Goal: Task Accomplishment & Management: Complete application form

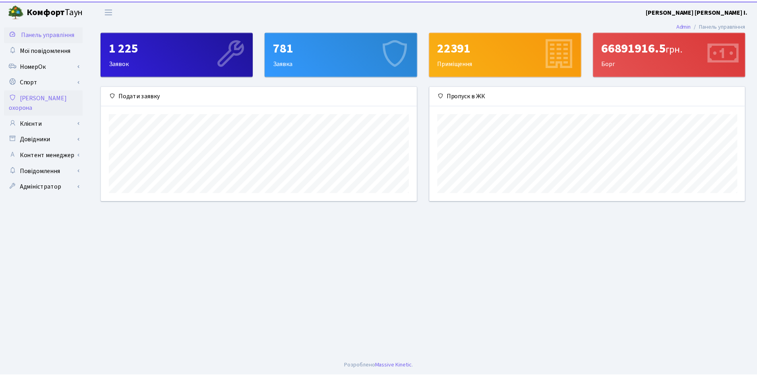
scroll to position [115, 318]
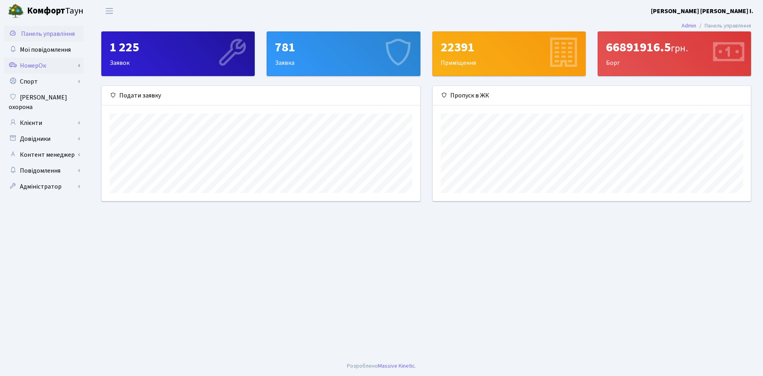
click at [36, 67] on link "НомерОк" at bounding box center [44, 66] width 80 height 16
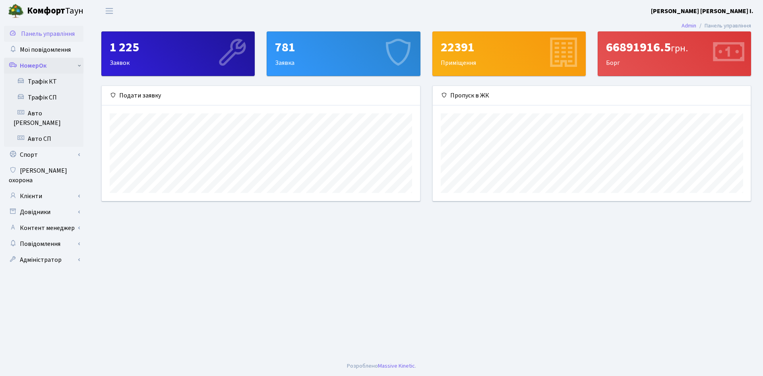
click at [36, 67] on link "НомерОк" at bounding box center [44, 66] width 80 height 16
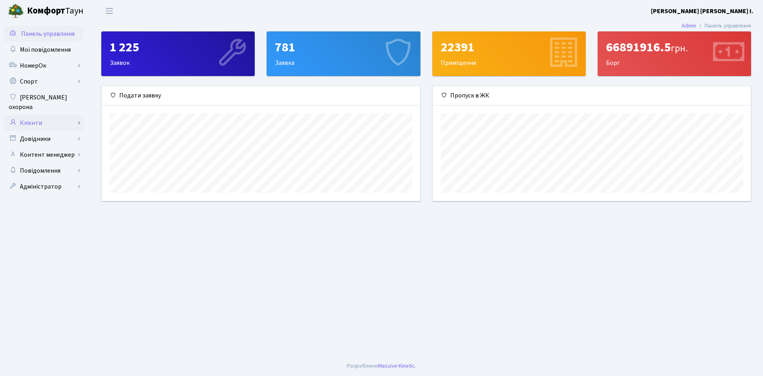
click at [37, 115] on link "Клієнти" at bounding box center [44, 123] width 80 height 16
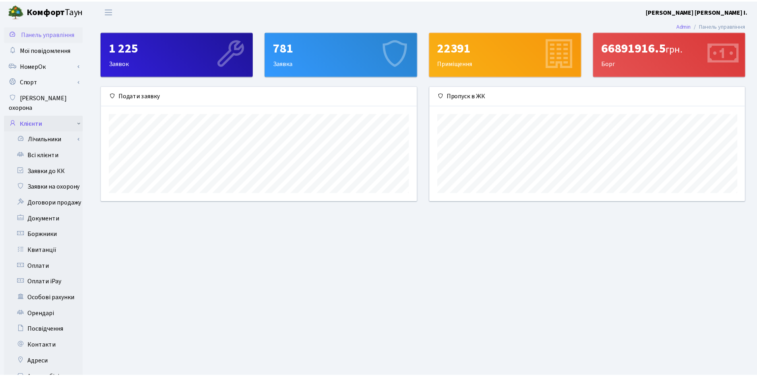
scroll to position [397386, 397185]
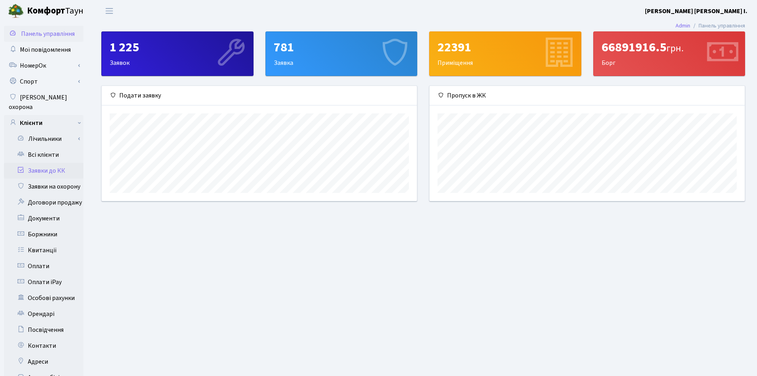
click at [59, 164] on link "Заявки до КК" at bounding box center [44, 171] width 80 height 16
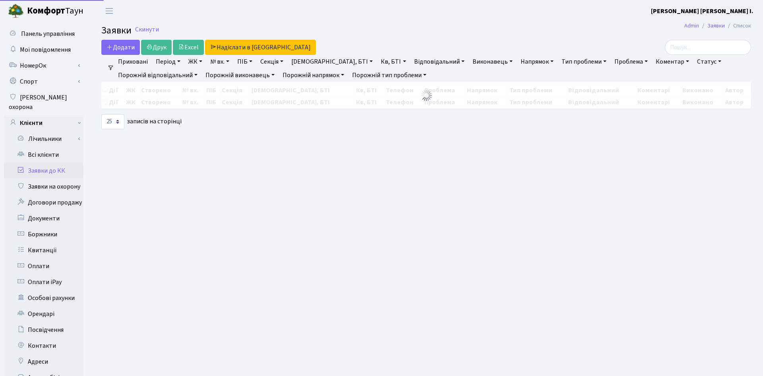
select select "25"
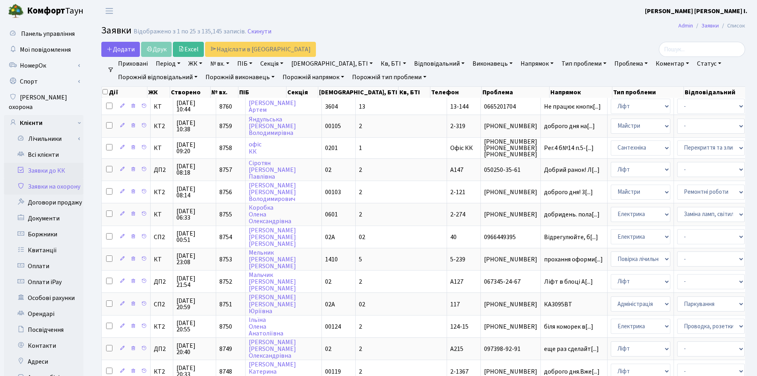
click at [56, 178] on link "Заявки на охорону" at bounding box center [44, 186] width 80 height 16
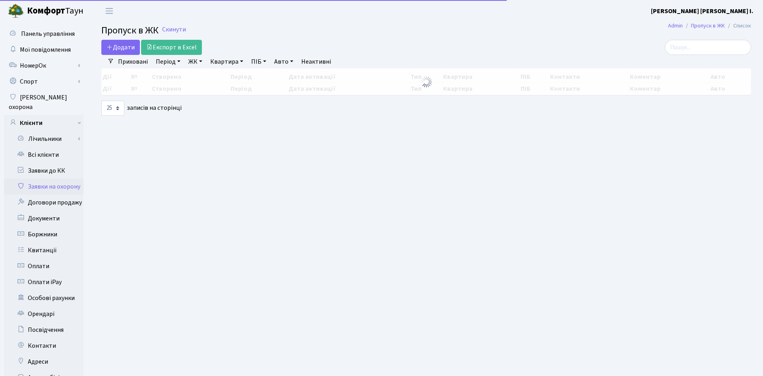
select select "25"
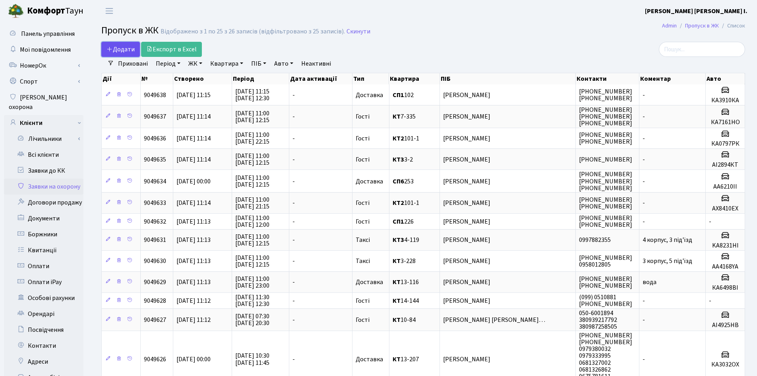
click at [120, 51] on span "Додати" at bounding box center [121, 49] width 28 height 9
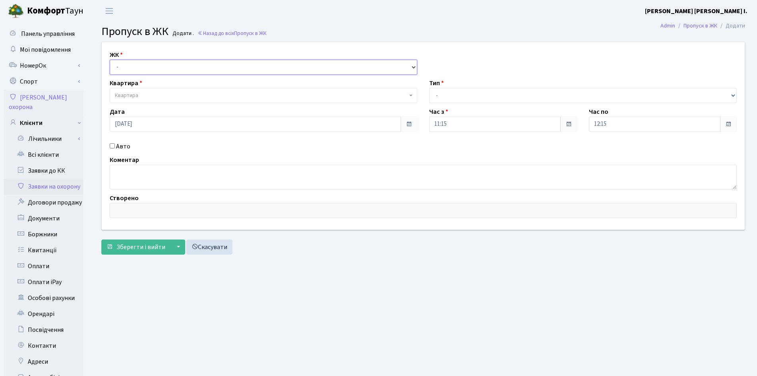
click at [169, 64] on select "- КТ, вул. Регенераторна, [GEOGRAPHIC_DATA], вул. [PERSON_NAME], [GEOGRAPHIC_DA…" at bounding box center [264, 67] width 308 height 15
select select "271"
click at [110, 60] on select "- КТ, вул. Регенераторна, [GEOGRAPHIC_DATA], вул. [PERSON_NAME], [GEOGRAPHIC_DA…" at bounding box center [264, 67] width 308 height 15
select select
click at [408, 40] on main "Admin Пропуск в ЖК Додати Пропуск в ЖК Додати . Назад до всіх Пропуск в ЖК ЖК -…" at bounding box center [423, 253] width 668 height 463
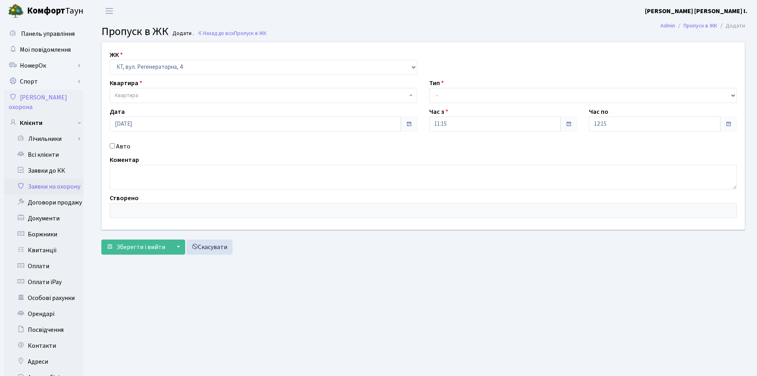
click at [250, 84] on div "Квартира Квартира" at bounding box center [264, 90] width 320 height 25
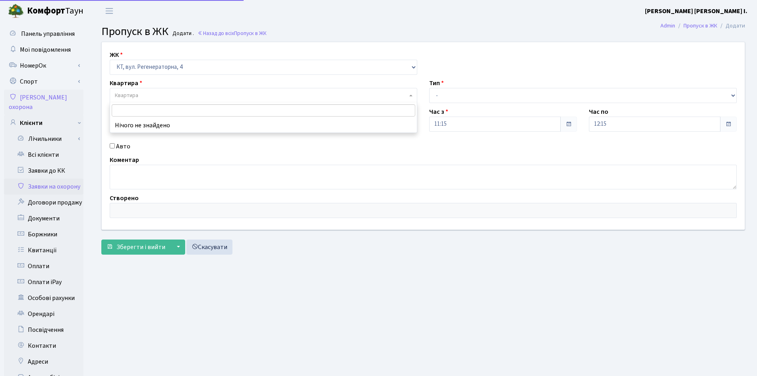
click at [228, 98] on span "Квартира" at bounding box center [261, 95] width 293 height 8
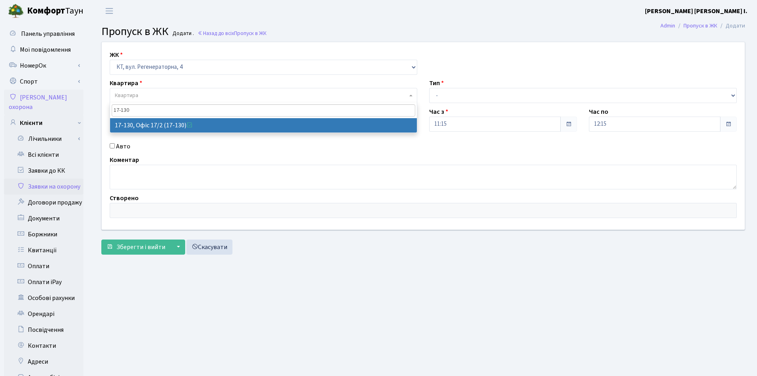
type input "17-130"
select select "46999"
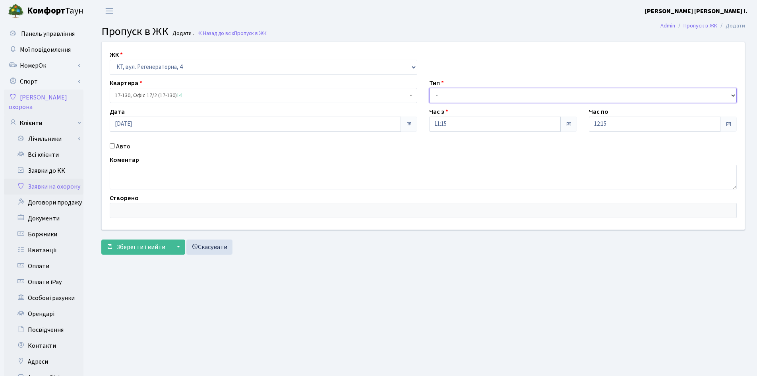
click at [456, 98] on select "- Доставка Таксі Гості Сервіс" at bounding box center [583, 95] width 308 height 15
select select "3"
click at [429, 88] on select "- Доставка Таксі Гості Сервіс" at bounding box center [583, 95] width 308 height 15
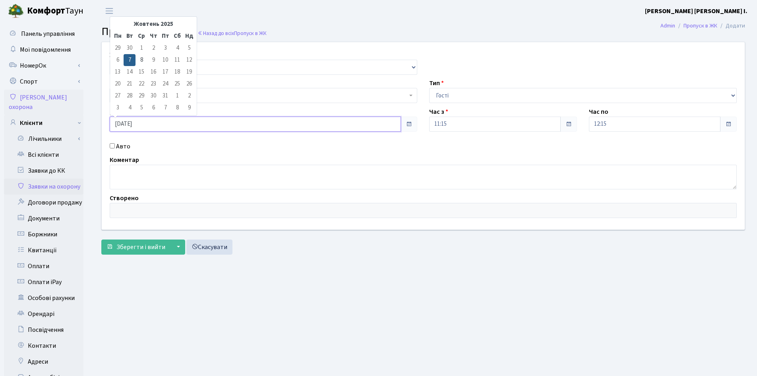
click at [189, 121] on input "07.10.2025" at bounding box center [255, 123] width 291 height 15
click at [247, 151] on div "Авто" at bounding box center [264, 147] width 320 height 10
click at [634, 124] on input "12:15" at bounding box center [655, 123] width 132 height 15
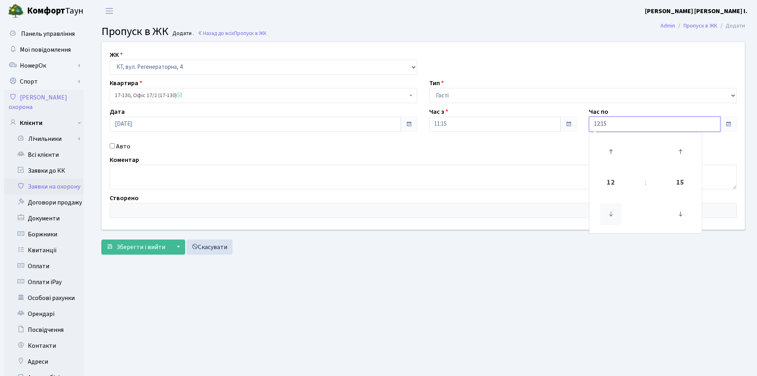
click at [612, 214] on icon at bounding box center [610, 213] width 21 height 21
click at [609, 152] on icon at bounding box center [610, 151] width 21 height 21
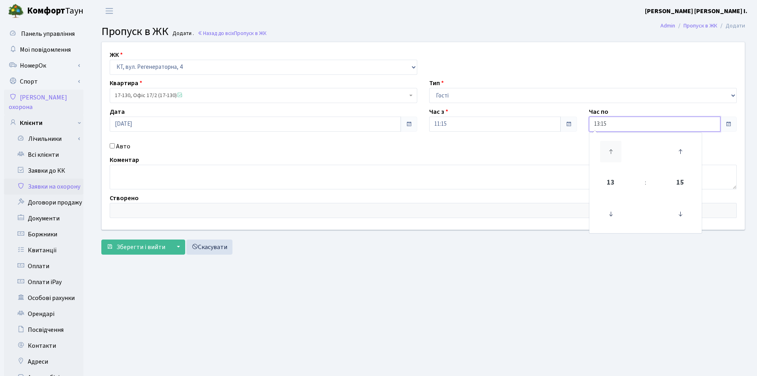
click at [609, 152] on icon at bounding box center [610, 151] width 21 height 21
click at [609, 153] on icon at bounding box center [610, 151] width 21 height 21
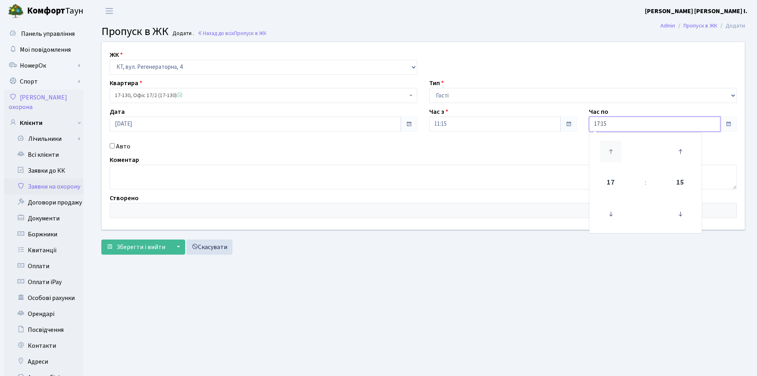
type input "18:15"
click at [534, 151] on div "ЖК - КТ, вул. Регенераторна, 4 ЦП, вул. Джона Маккейна, 7 ТХ, вул. Ділова, 1/2 …" at bounding box center [423, 136] width 655 height 188
click at [113, 144] on input "Авто" at bounding box center [112, 145] width 5 height 5
checkbox input "true"
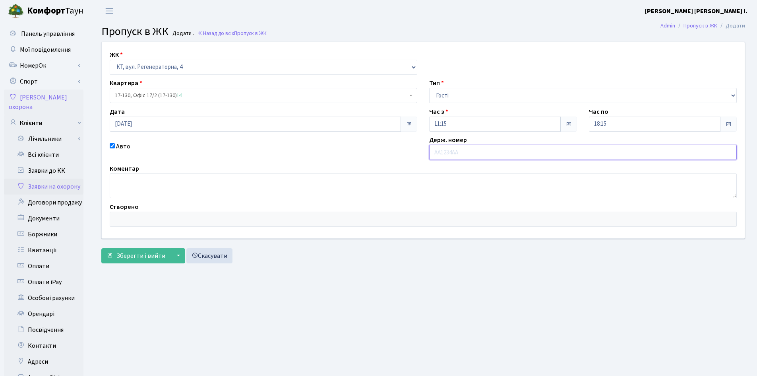
paste input "АІ 13-53"
paste input "МО"
type input "АІ1353МО"
click at [205, 155] on div "Авто" at bounding box center [264, 151] width 320 height 18
click at [172, 184] on textarea at bounding box center [423, 185] width 627 height 25
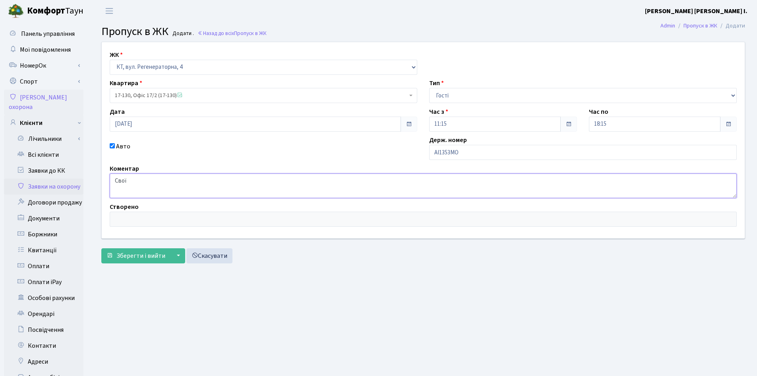
type textarea "Свої"
click at [184, 157] on div "Авто" at bounding box center [264, 151] width 320 height 18
drag, startPoint x: 466, startPoint y: 149, endPoint x: 365, endPoint y: 155, distance: 101.5
click at [365, 155] on div "ЖК - КТ, вул. Регенераторна, 4 ЦП, вул. Джона Маккейна, 7 ТХ, вул. Ділова, 1/2 …" at bounding box center [423, 140] width 655 height 196
click at [365, 155] on div "Авто" at bounding box center [264, 151] width 320 height 18
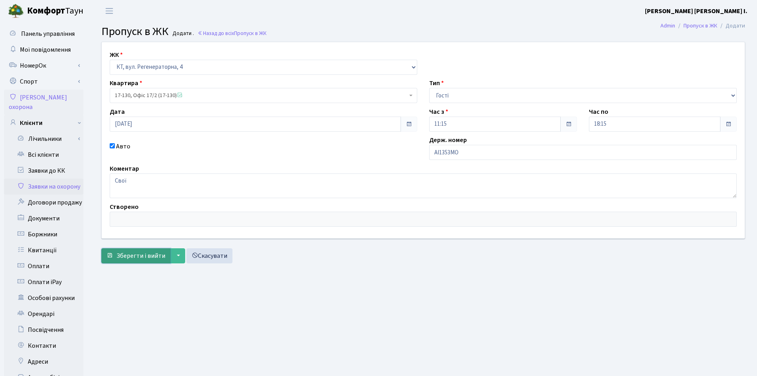
click at [139, 258] on span "Зберегти і вийти" at bounding box center [140, 255] width 49 height 9
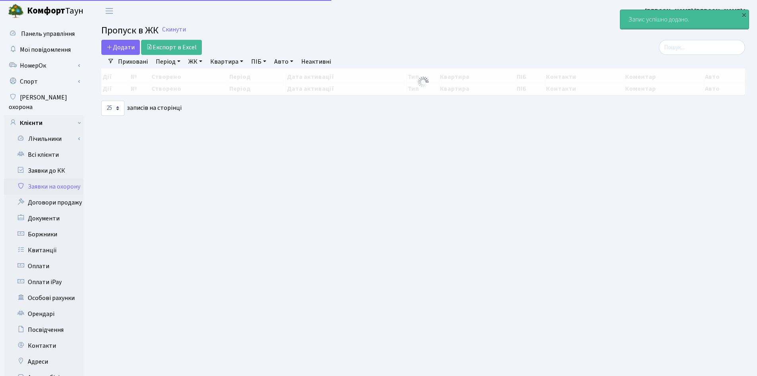
select select "25"
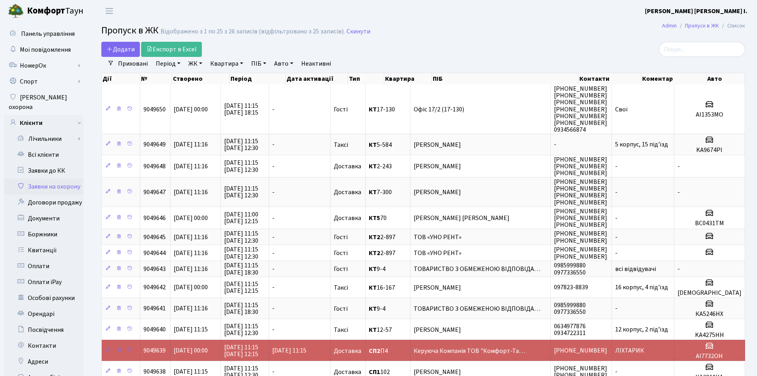
click at [427, 48] on div "Додати Експорт в Excel" at bounding box center [313, 49] width 425 height 15
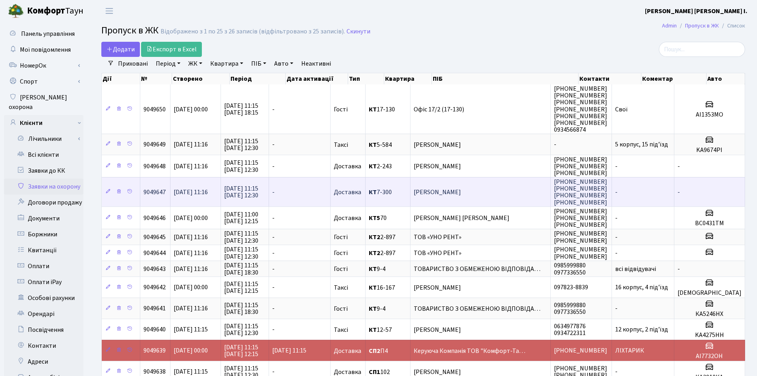
drag, startPoint x: 436, startPoint y: 192, endPoint x: 518, endPoint y: 192, distance: 81.9
click at [518, 192] on span "Крошка Єлизавета Андріївна" at bounding box center [480, 192] width 133 height 6
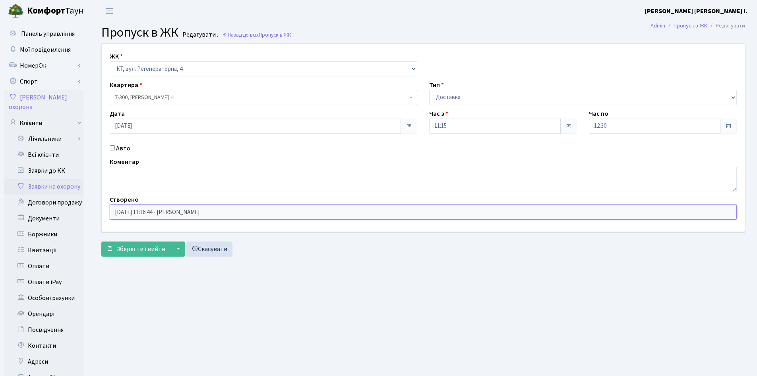
drag, startPoint x: 168, startPoint y: 211, endPoint x: 265, endPoint y: 209, distance: 97.4
click at [265, 209] on input "[DATE] 11:16:44 - [PERSON_NAME]" at bounding box center [423, 211] width 627 height 15
